Goal: Information Seeking & Learning: Learn about a topic

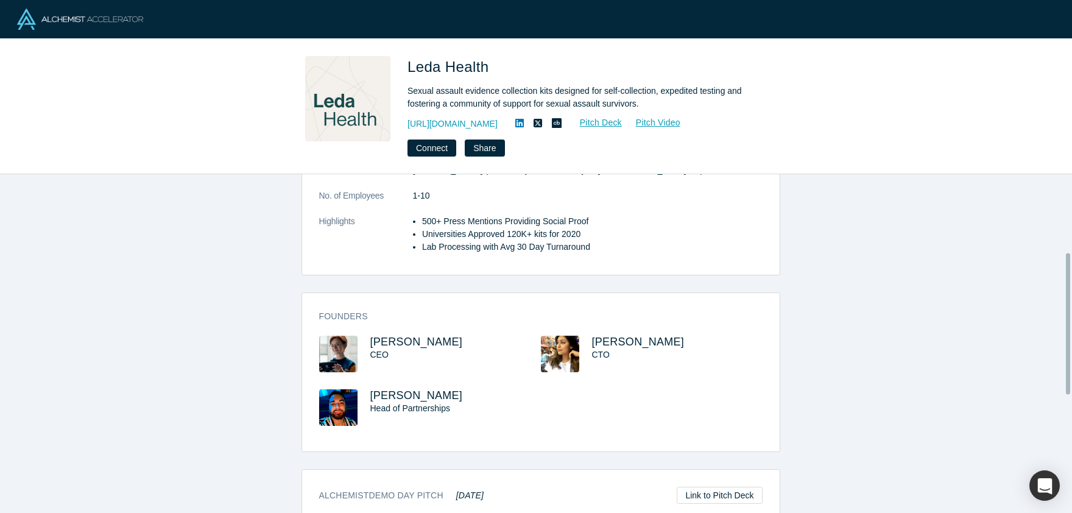
scroll to position [187, 0]
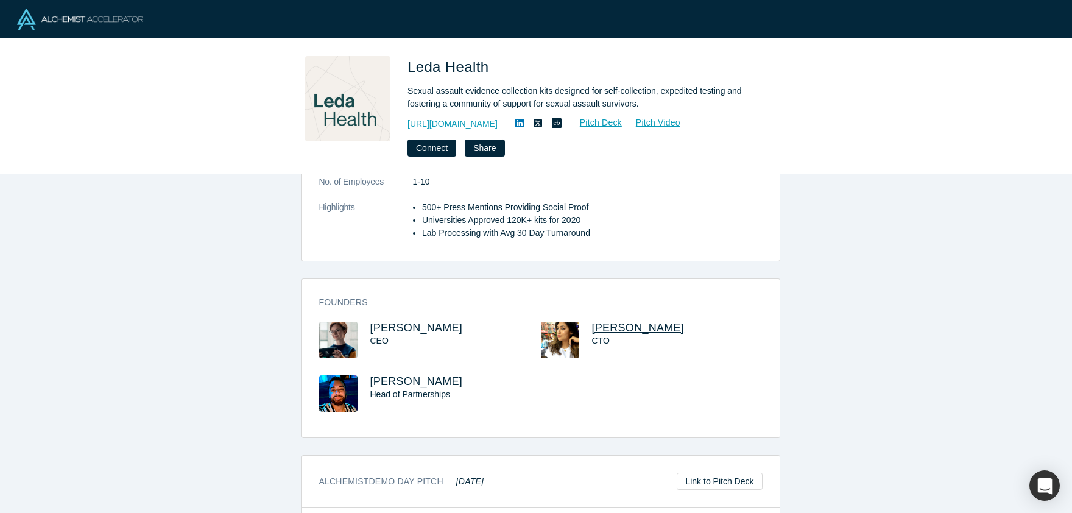
click at [601, 329] on span "[PERSON_NAME]" at bounding box center [638, 327] width 93 height 12
click at [339, 336] on img at bounding box center [338, 339] width 38 height 37
click at [380, 334] on div "CEO" at bounding box center [444, 340] width 149 height 13
click at [379, 328] on span "[PERSON_NAME]" at bounding box center [416, 327] width 93 height 12
drag, startPoint x: 670, startPoint y: 321, endPoint x: 651, endPoint y: 325, distance: 19.8
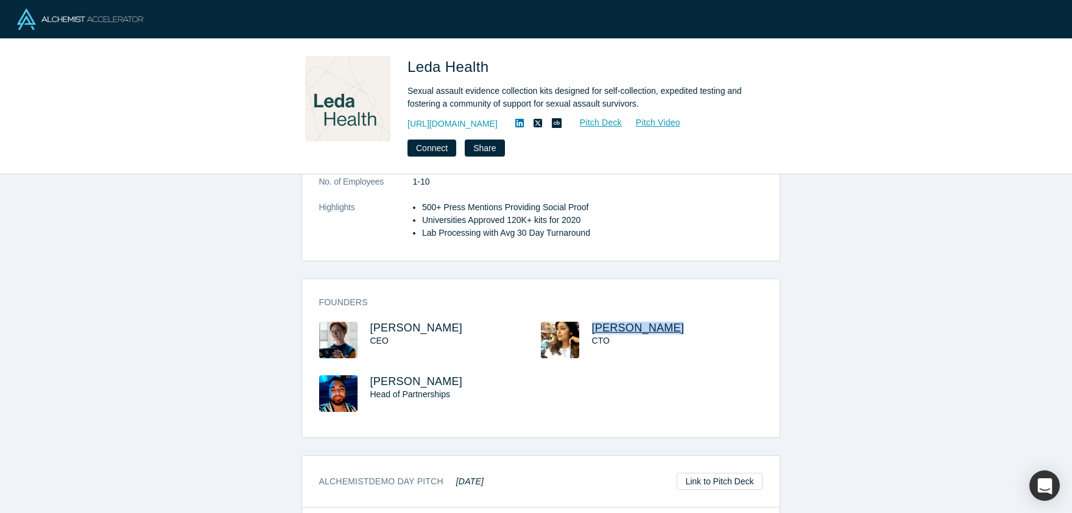
click at [651, 325] on h3 "[PERSON_NAME]" at bounding box center [666, 327] width 149 height 13
copy span "[PERSON_NAME]"
drag, startPoint x: 469, startPoint y: 330, endPoint x: 361, endPoint y: 327, distance: 108.4
click at [361, 327] on div "[PERSON_NAME] CEO" at bounding box center [430, 348] width 222 height 54
copy span "[PERSON_NAME]"
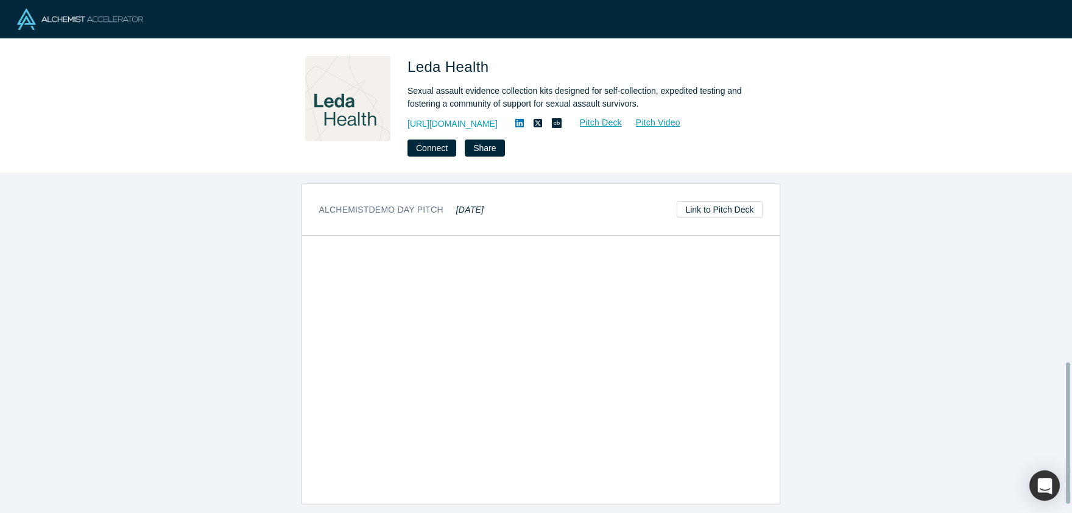
scroll to position [0, 0]
